Goal: Task Accomplishment & Management: Manage account settings

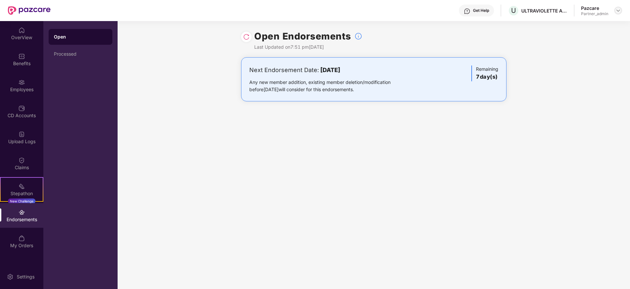
click at [618, 10] on img at bounding box center [618, 10] width 5 height 5
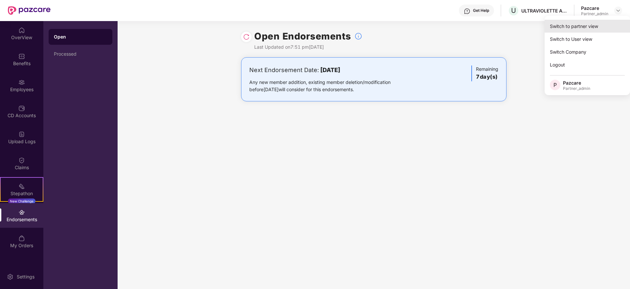
click at [604, 23] on div "Switch to partner view" at bounding box center [587, 26] width 85 height 13
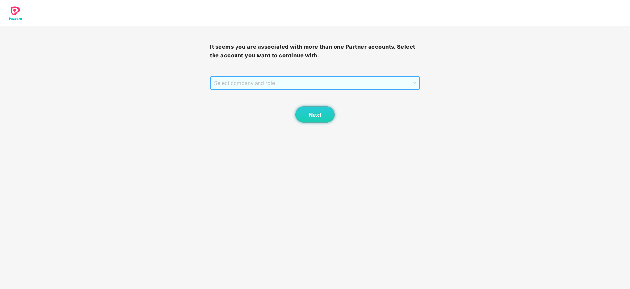
drag, startPoint x: 321, startPoint y: 76, endPoint x: 303, endPoint y: 87, distance: 20.3
click at [320, 77] on span "Select company and role" at bounding box center [314, 83] width 201 height 12
click at [274, 107] on div "Pazcare - PARTNER_ADMIN" at bounding box center [315, 106] width 202 height 7
click at [314, 115] on span "Next" at bounding box center [315, 114] width 12 height 6
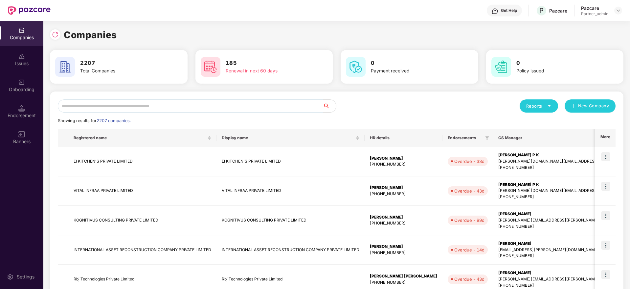
click at [110, 106] on input "text" at bounding box center [190, 105] width 265 height 13
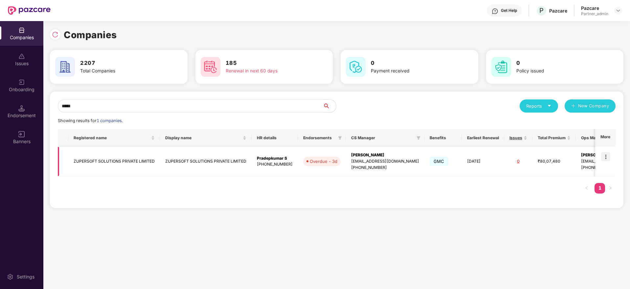
type input "*****"
click at [603, 150] on td at bounding box center [605, 162] width 20 height 30
click at [610, 158] on img at bounding box center [605, 156] width 9 height 9
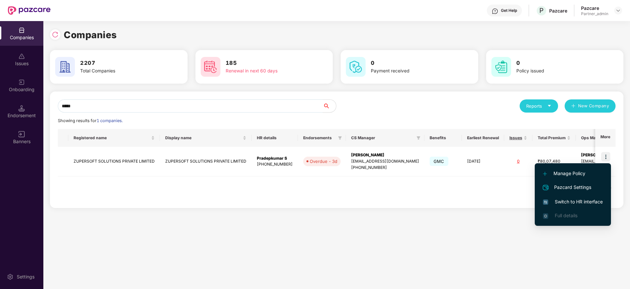
click at [572, 203] on span "Switch to HR interface" at bounding box center [573, 201] width 60 height 7
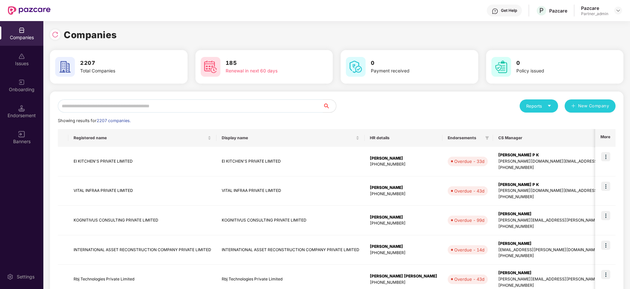
click at [107, 109] on input "text" at bounding box center [190, 105] width 265 height 13
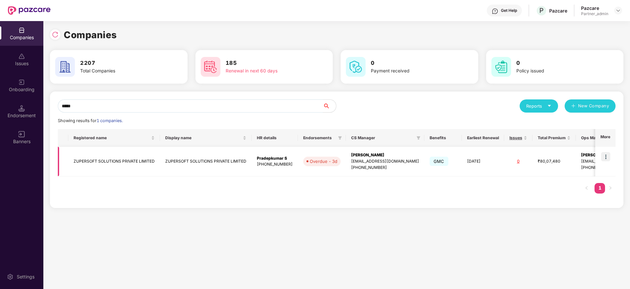
type input "*****"
click at [606, 156] on img at bounding box center [605, 156] width 9 height 9
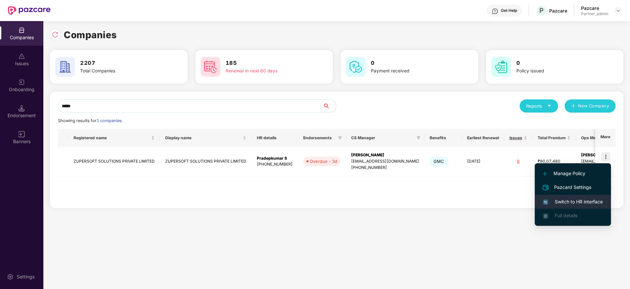
click at [571, 195] on li "Switch to HR interface" at bounding box center [573, 202] width 76 height 14
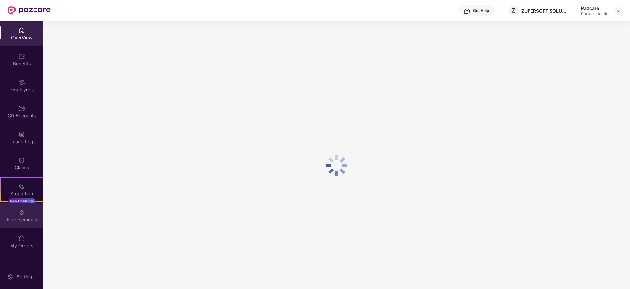
click at [27, 213] on div "Endorsements" at bounding box center [21, 215] width 43 height 25
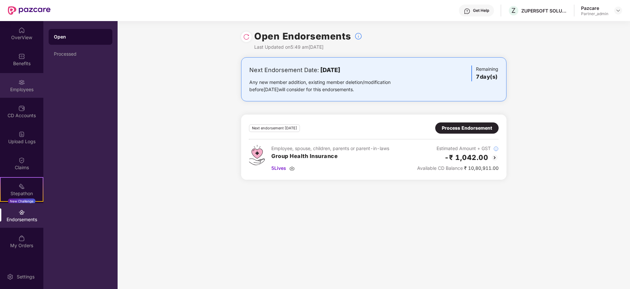
drag, startPoint x: 11, startPoint y: 97, endPoint x: 120, endPoint y: 3, distance: 144.3
click at [11, 97] on div "Employees" at bounding box center [21, 85] width 43 height 25
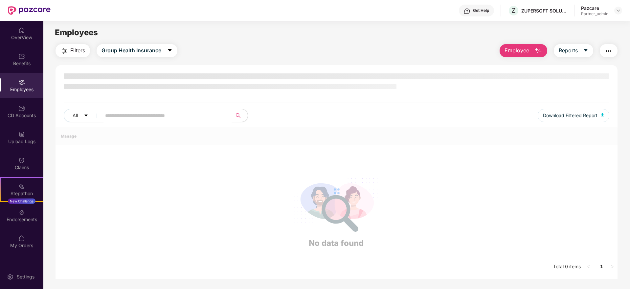
click at [123, 111] on input "text" at bounding box center [164, 115] width 118 height 10
paste input "****"
type input "****"
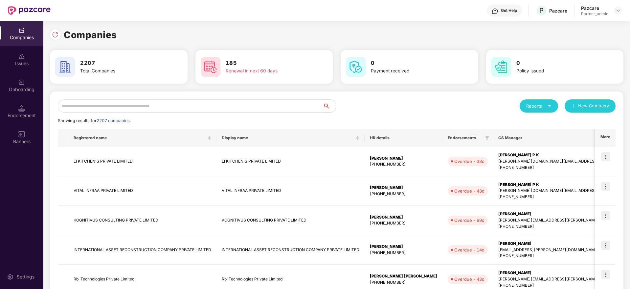
click at [130, 103] on input "text" at bounding box center [190, 105] width 265 height 13
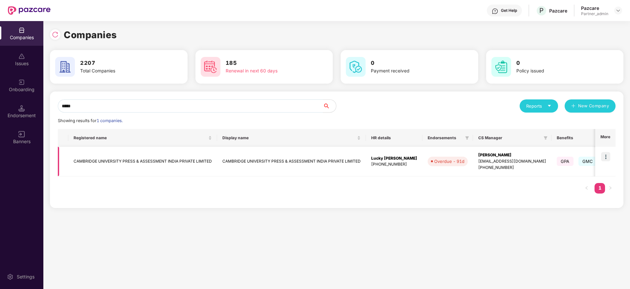
type input "*****"
click at [605, 155] on img at bounding box center [605, 156] width 9 height 9
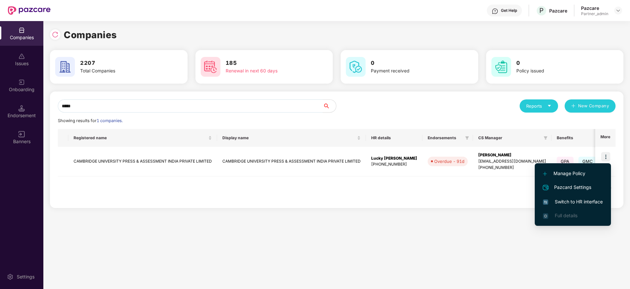
click at [586, 201] on span "Switch to HR interface" at bounding box center [573, 201] width 60 height 7
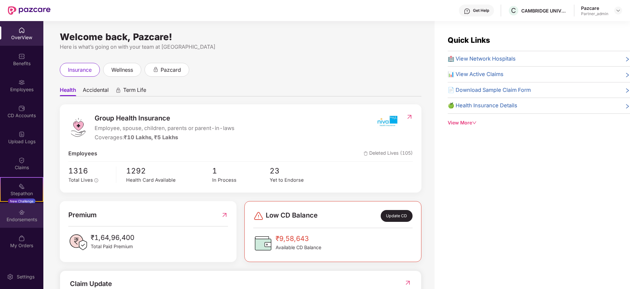
click at [5, 222] on div "Endorsements" at bounding box center [21, 215] width 43 height 25
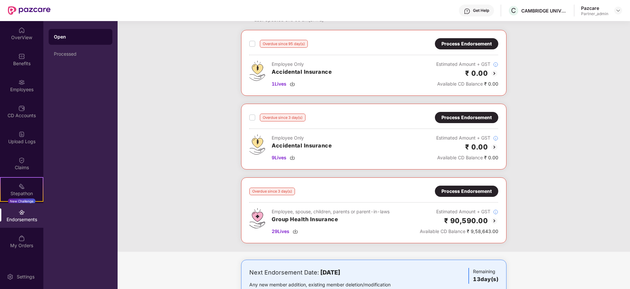
scroll to position [55, 0]
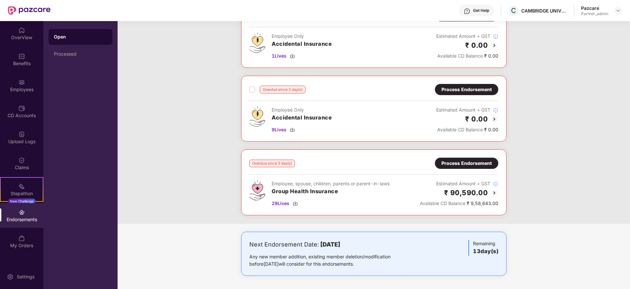
click at [458, 164] on div "Process Endorsement" at bounding box center [467, 162] width 50 height 7
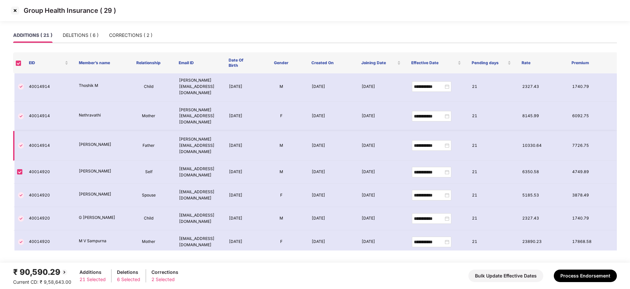
scroll to position [0, 0]
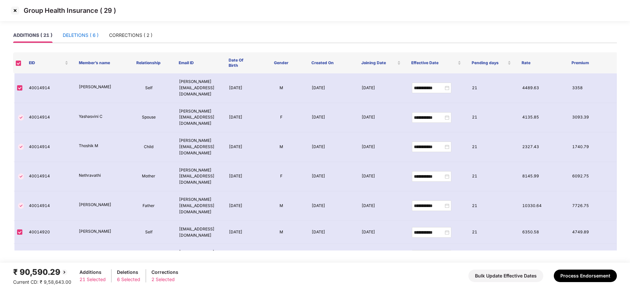
click at [85, 37] on div "DELETIONS ( 6 )" at bounding box center [81, 35] width 36 height 7
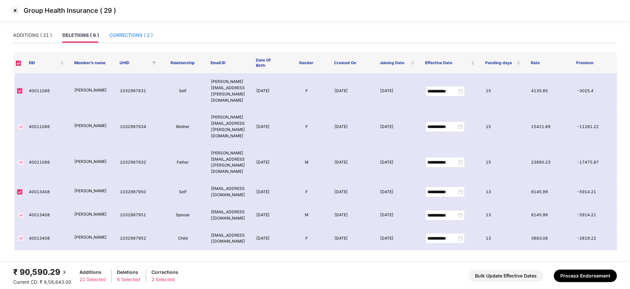
click at [137, 33] on div "CORRECTIONS ( 2 )" at bounding box center [130, 35] width 43 height 7
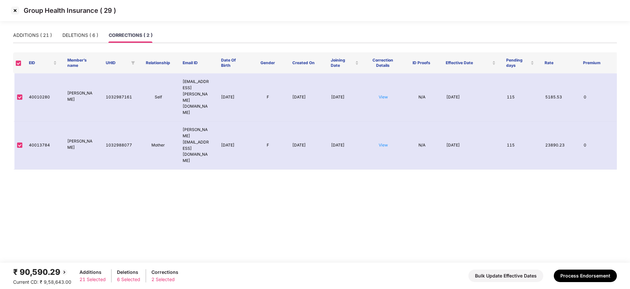
click at [17, 12] on img at bounding box center [15, 10] width 11 height 11
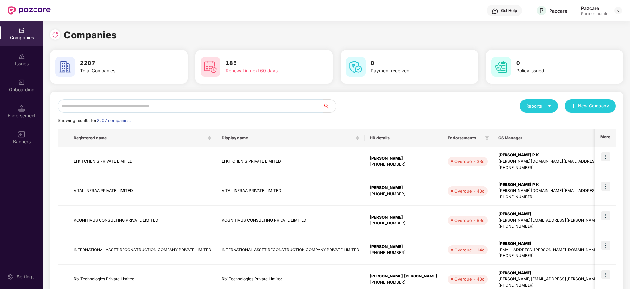
click at [122, 104] on input "text" at bounding box center [190, 105] width 265 height 13
paste input "*****"
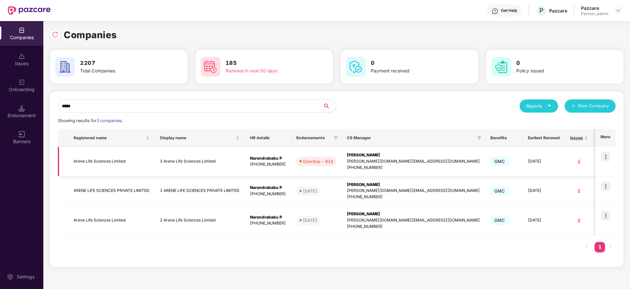
type input "*****"
click at [609, 159] on img at bounding box center [605, 156] width 9 height 9
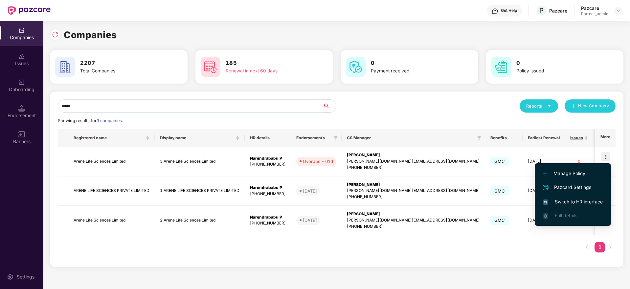
click at [576, 197] on li "Switch to HR interface" at bounding box center [573, 202] width 76 height 14
